Goal: Information Seeking & Learning: Learn about a topic

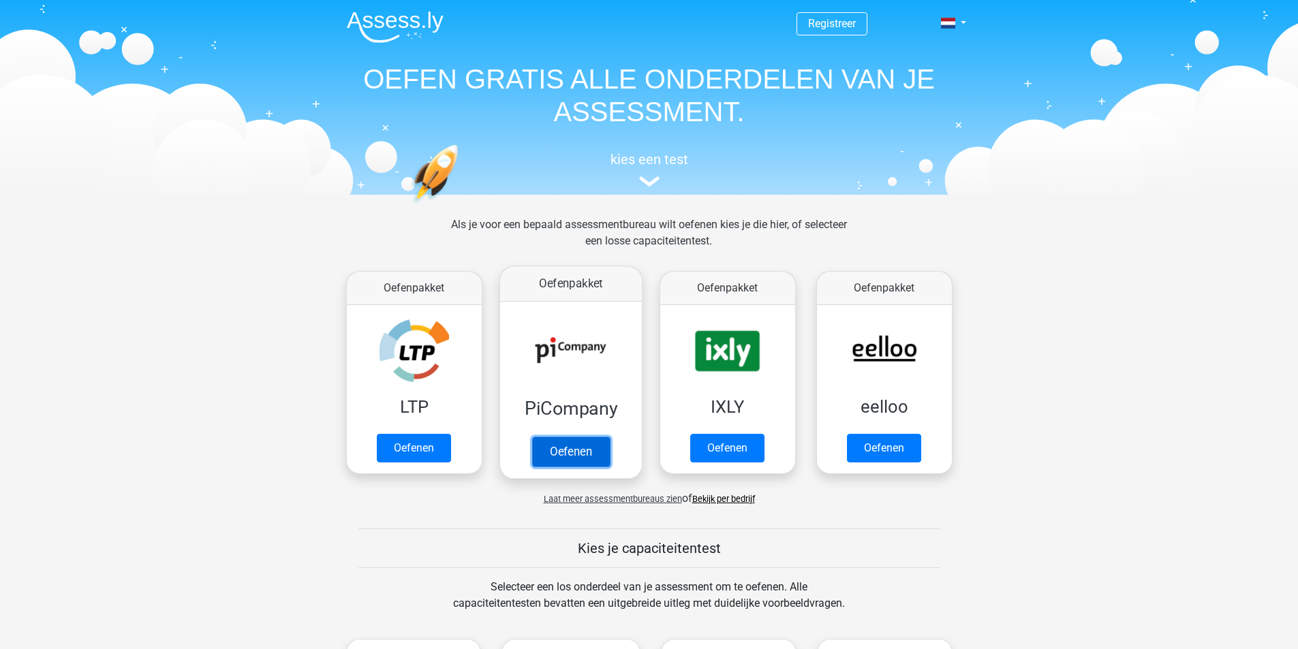
click at [557, 454] on link "Oefenen" at bounding box center [570, 452] width 78 height 30
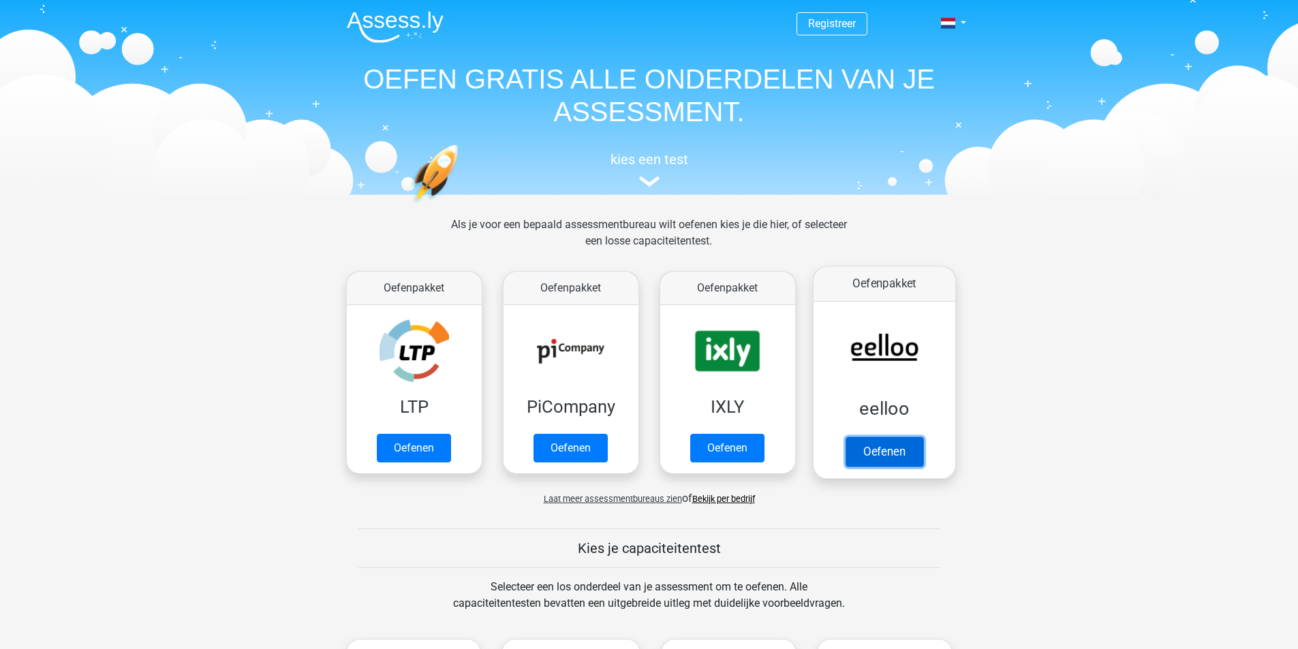
click at [882, 457] on link "Oefenen" at bounding box center [884, 452] width 78 height 30
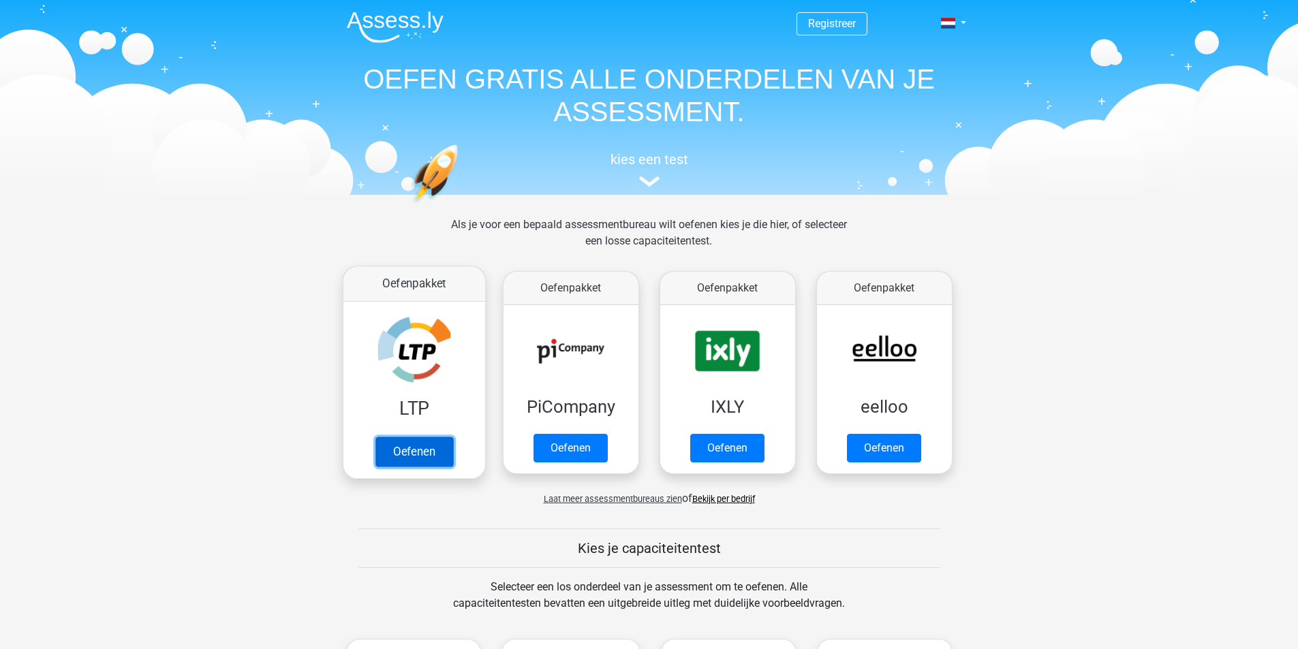
click at [410, 443] on link "Oefenen" at bounding box center [414, 452] width 78 height 30
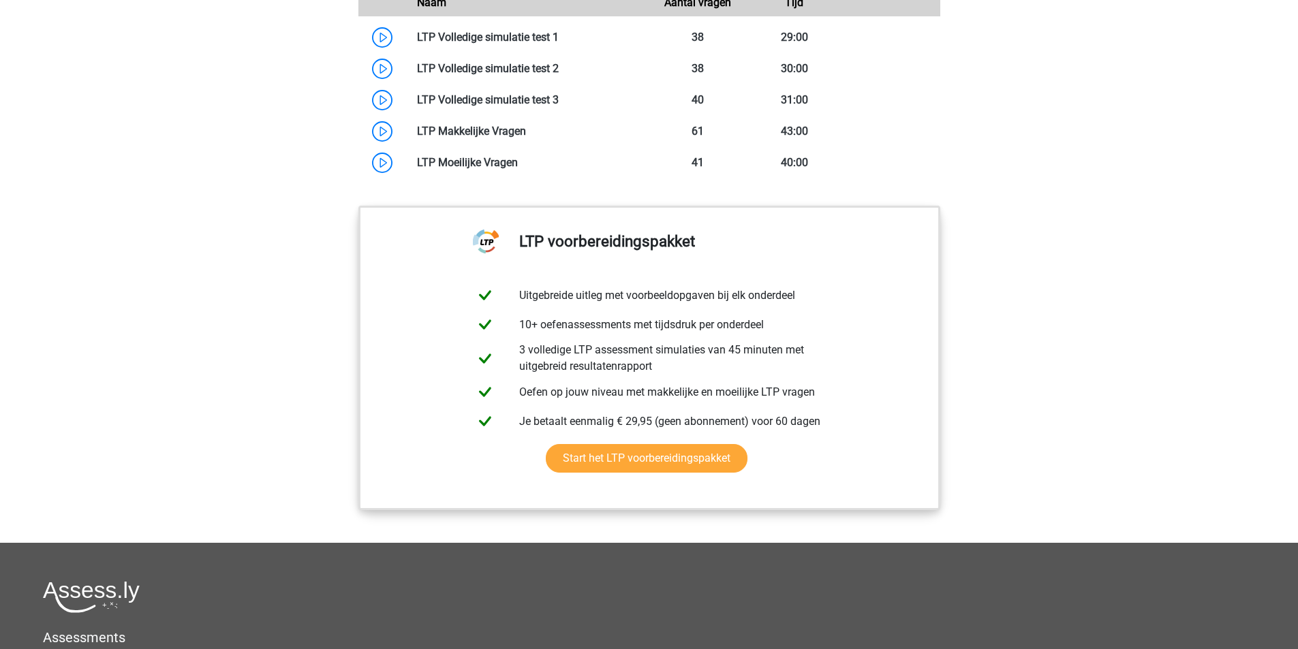
scroll to position [1226, 0]
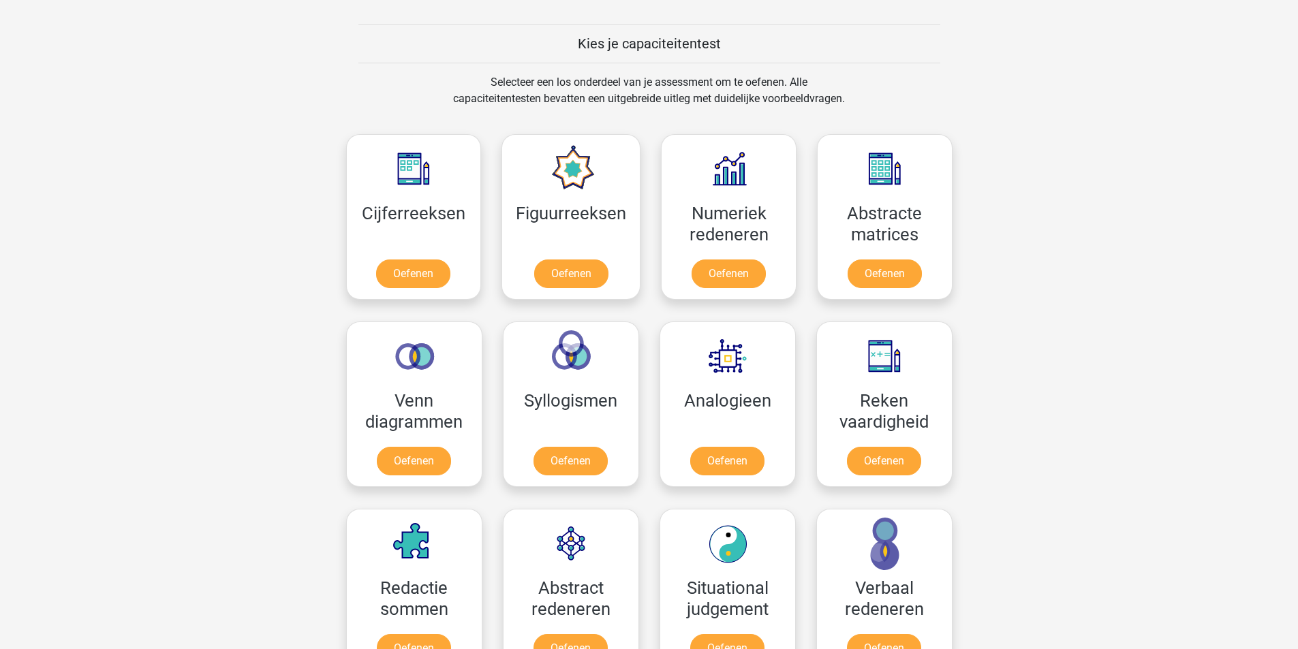
scroll to position [477, 0]
